Goal: Information Seeking & Learning: Learn about a topic

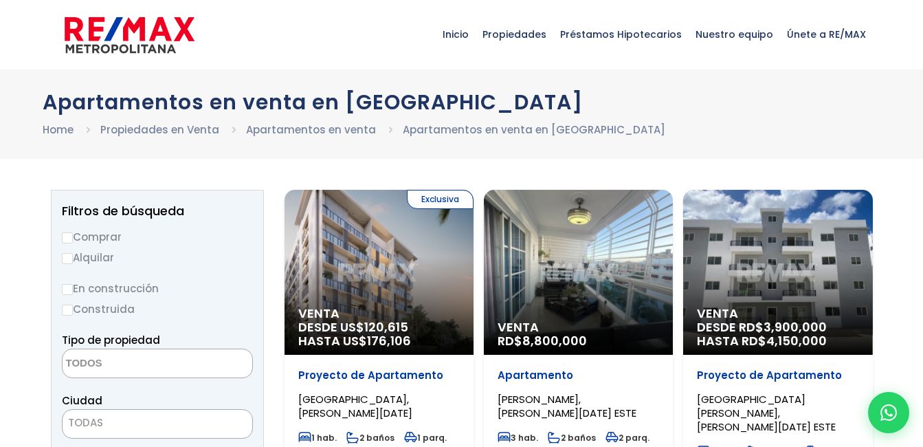
select select
click at [798, 227] on div "Venta DESDE RD$ 3,900,000 HASTA RD$ 4,150,000" at bounding box center [777, 272] width 189 height 165
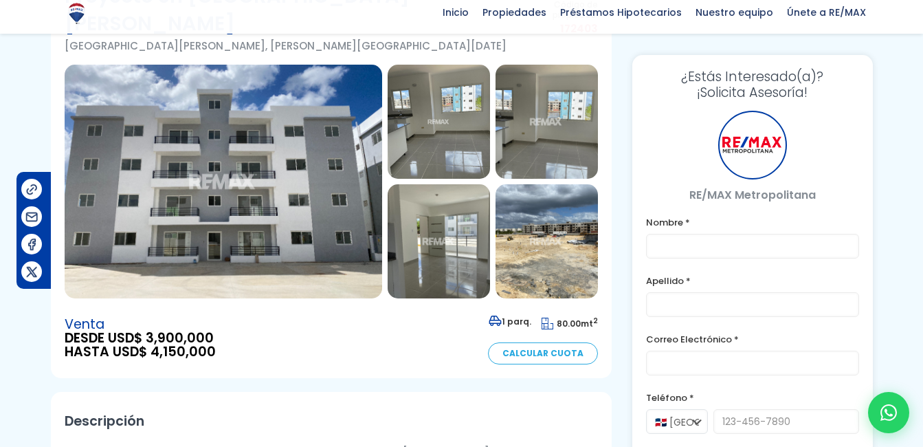
scroll to position [137, 0]
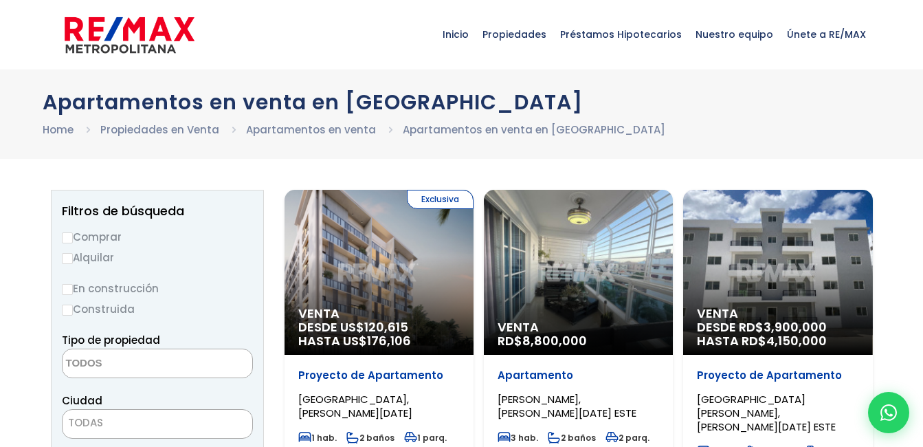
select select
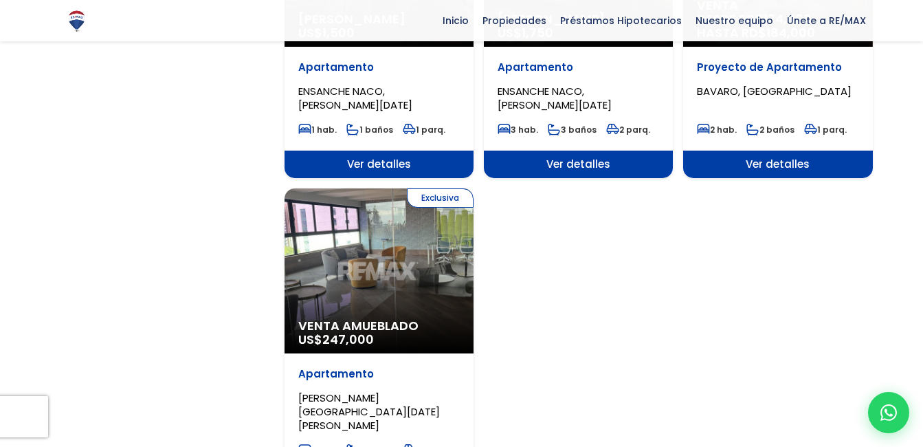
scroll to position [1580, 0]
